Goal: Task Accomplishment & Management: Manage account settings

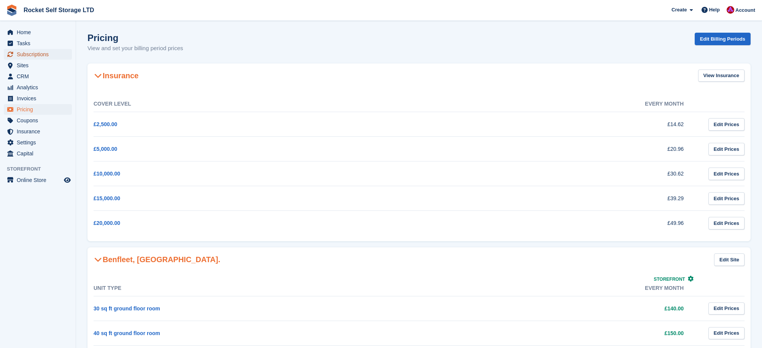
click at [30, 54] on span "Subscriptions" at bounding box center [40, 54] width 46 height 11
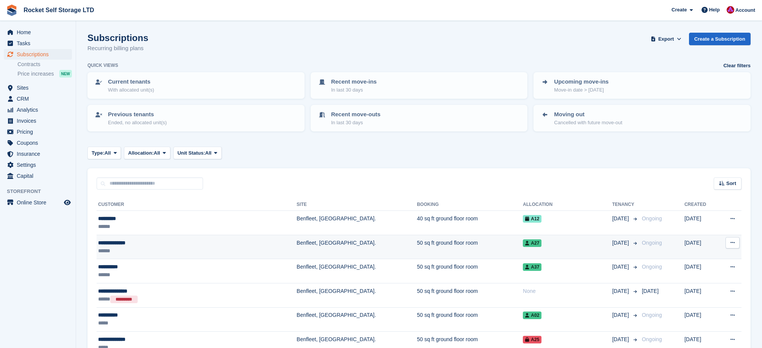
click at [140, 244] on div "**********" at bounding box center [163, 243] width 130 height 8
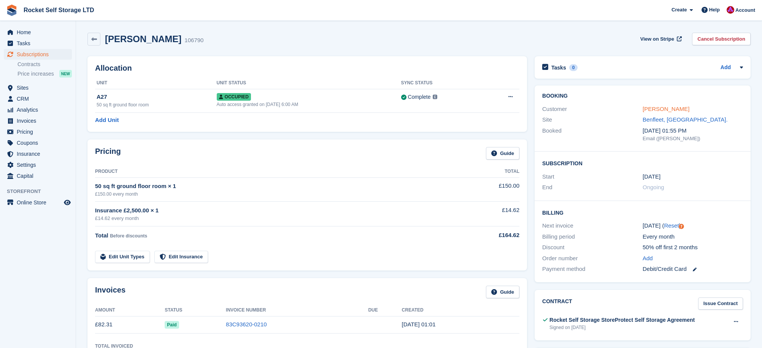
click at [659, 111] on link "James Swanwick" at bounding box center [665, 109] width 47 height 6
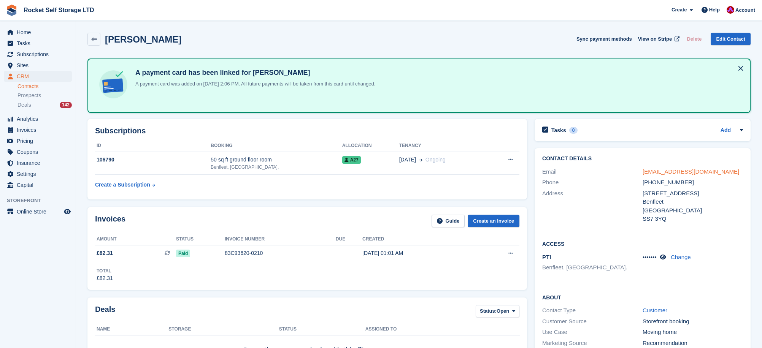
click at [672, 171] on link "jimmyswanwick@hotmail.co.uk" at bounding box center [690, 171] width 97 height 6
click at [93, 38] on icon at bounding box center [94, 39] width 6 height 6
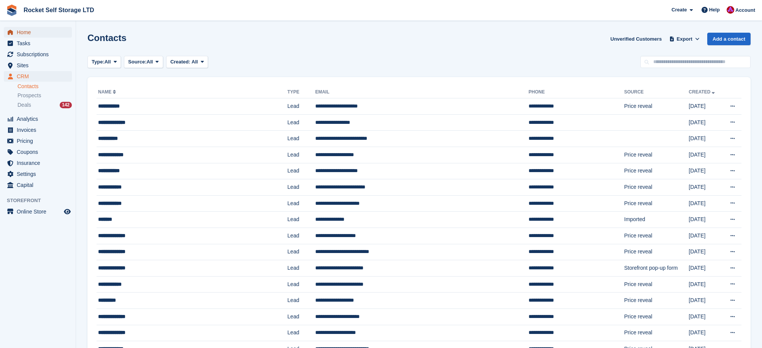
click at [26, 32] on span "Home" at bounding box center [40, 32] width 46 height 11
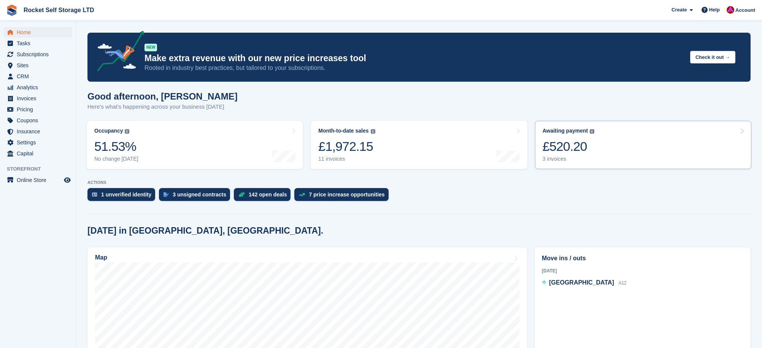
click at [578, 143] on div "£520.20" at bounding box center [568, 147] width 52 height 16
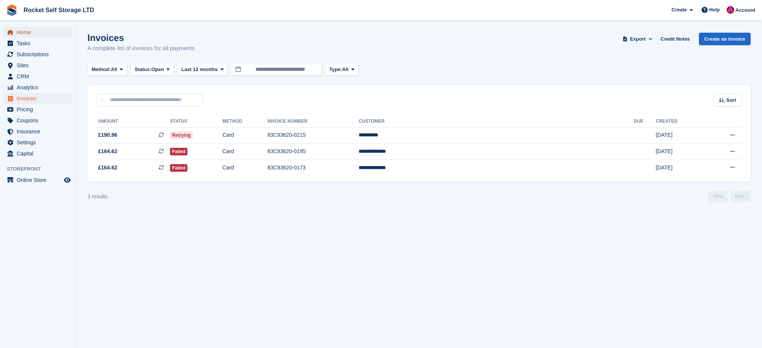
click at [17, 30] on span "Home" at bounding box center [40, 32] width 46 height 11
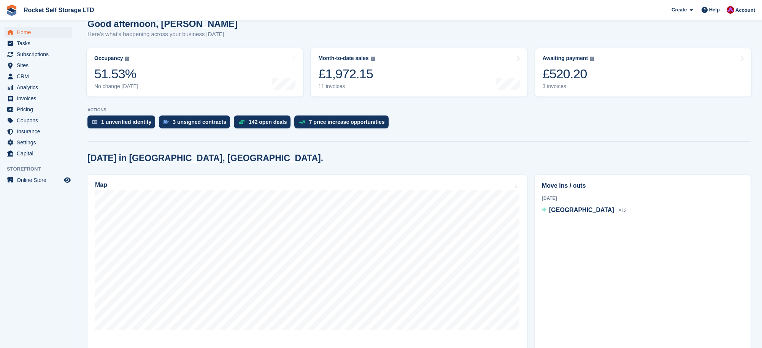
scroll to position [74, 0]
